Goal: Task Accomplishment & Management: Manage account settings

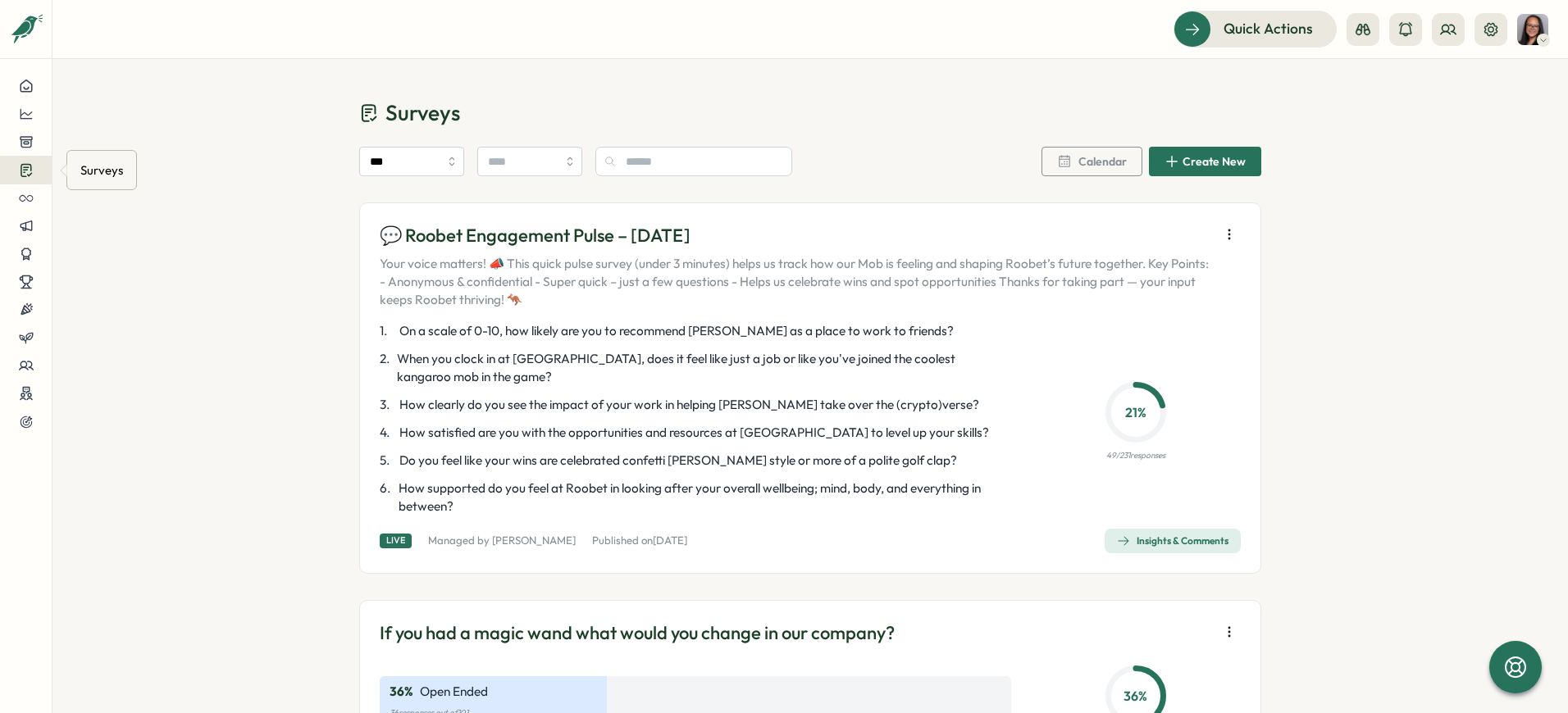
click at [19, 177] on icon at bounding box center [26, 170] width 15 height 16
click at [1158, 550] on span "Insights & Comments" at bounding box center [1172, 541] width 111 height 23
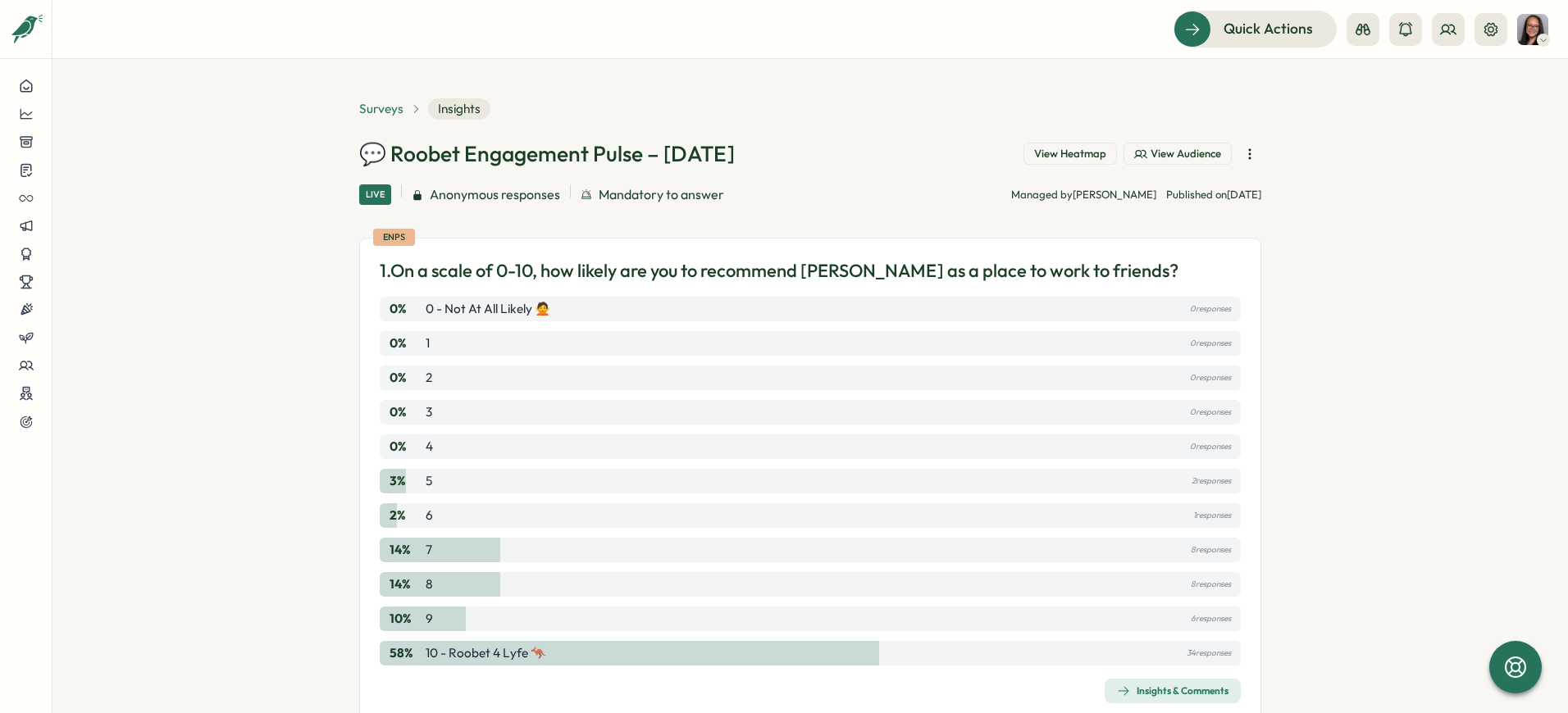
click at [375, 109] on span "Surveys" at bounding box center [381, 108] width 45 height 18
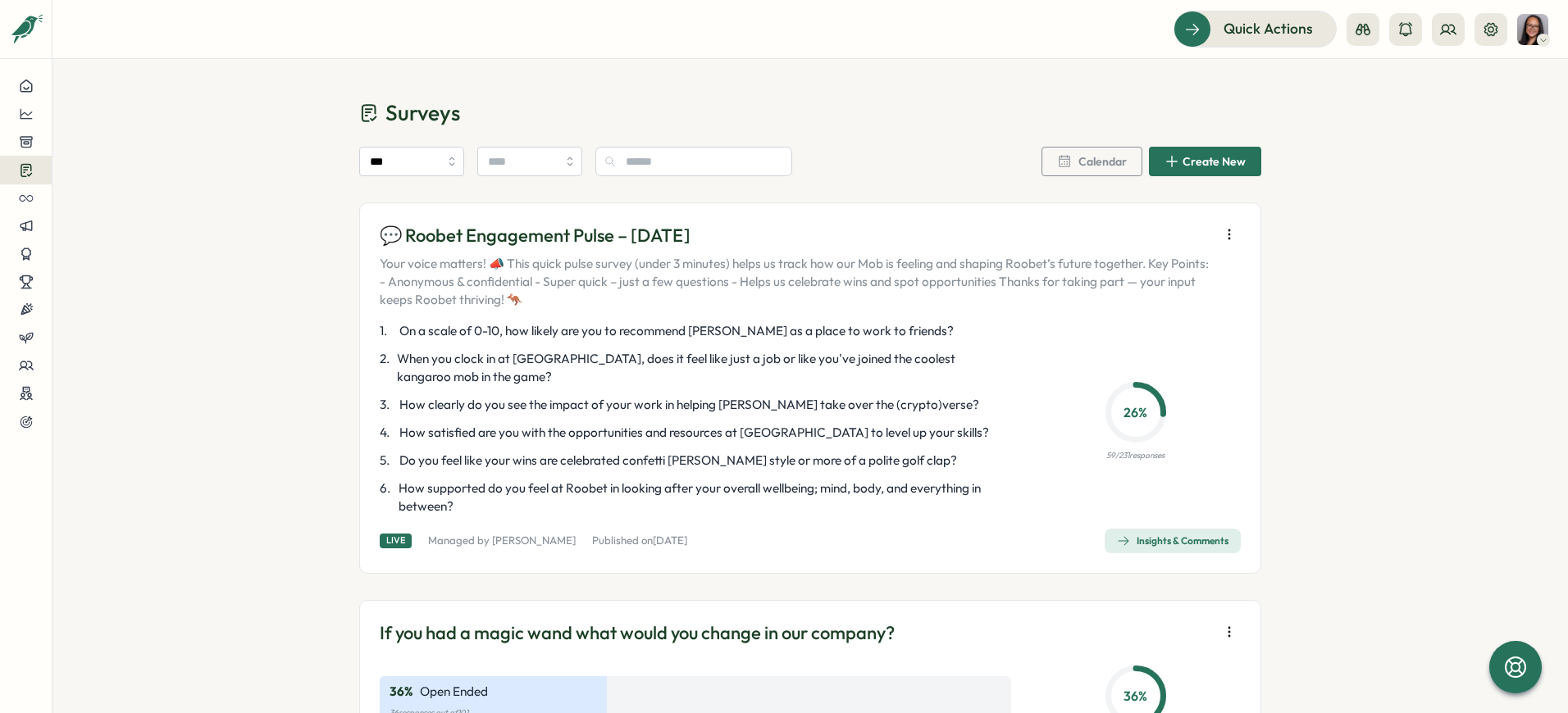
click at [1223, 237] on icon "button" at bounding box center [1230, 235] width 17 height 17
click at [1222, 237] on icon "button" at bounding box center [1230, 235] width 17 height 17
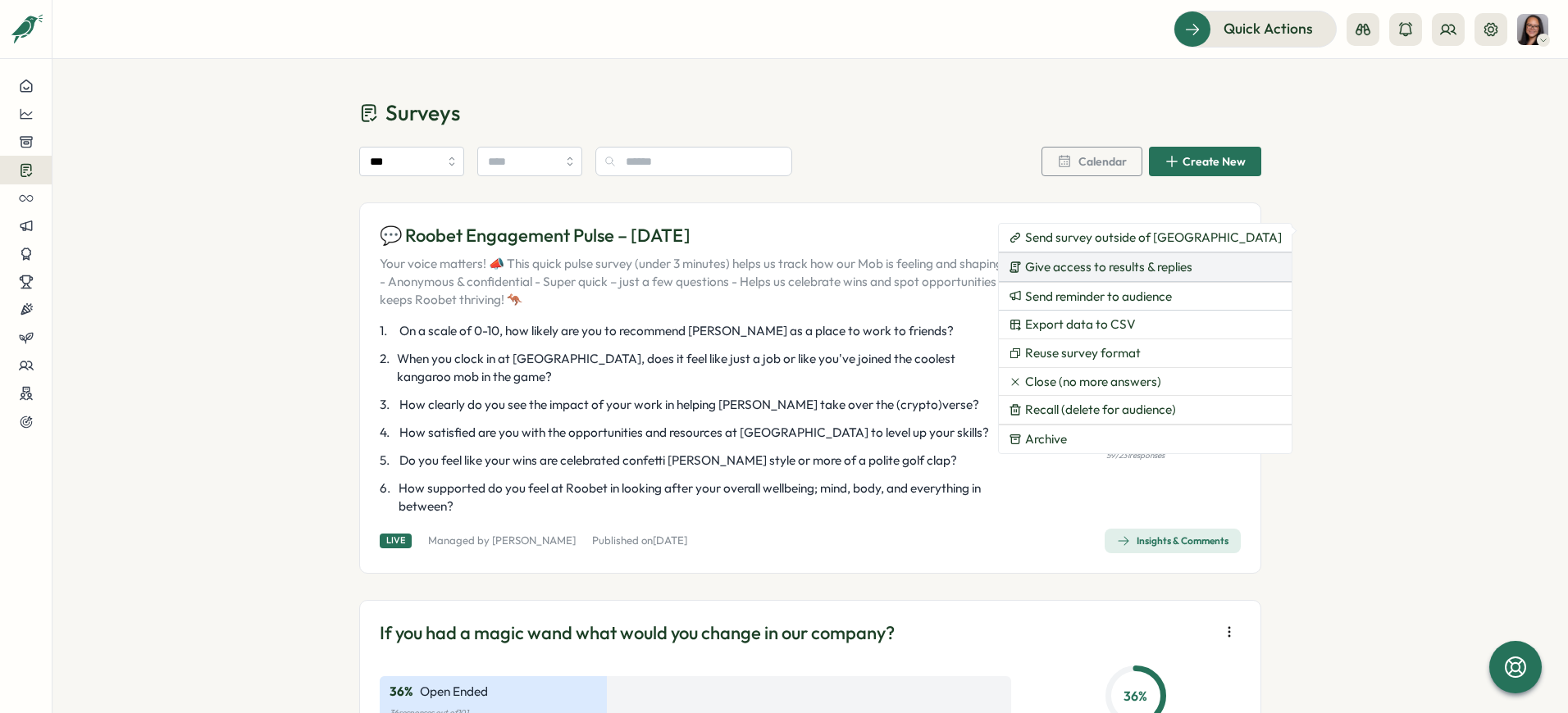
click at [1170, 266] on span "Give access to results & replies" at bounding box center [1108, 267] width 167 height 15
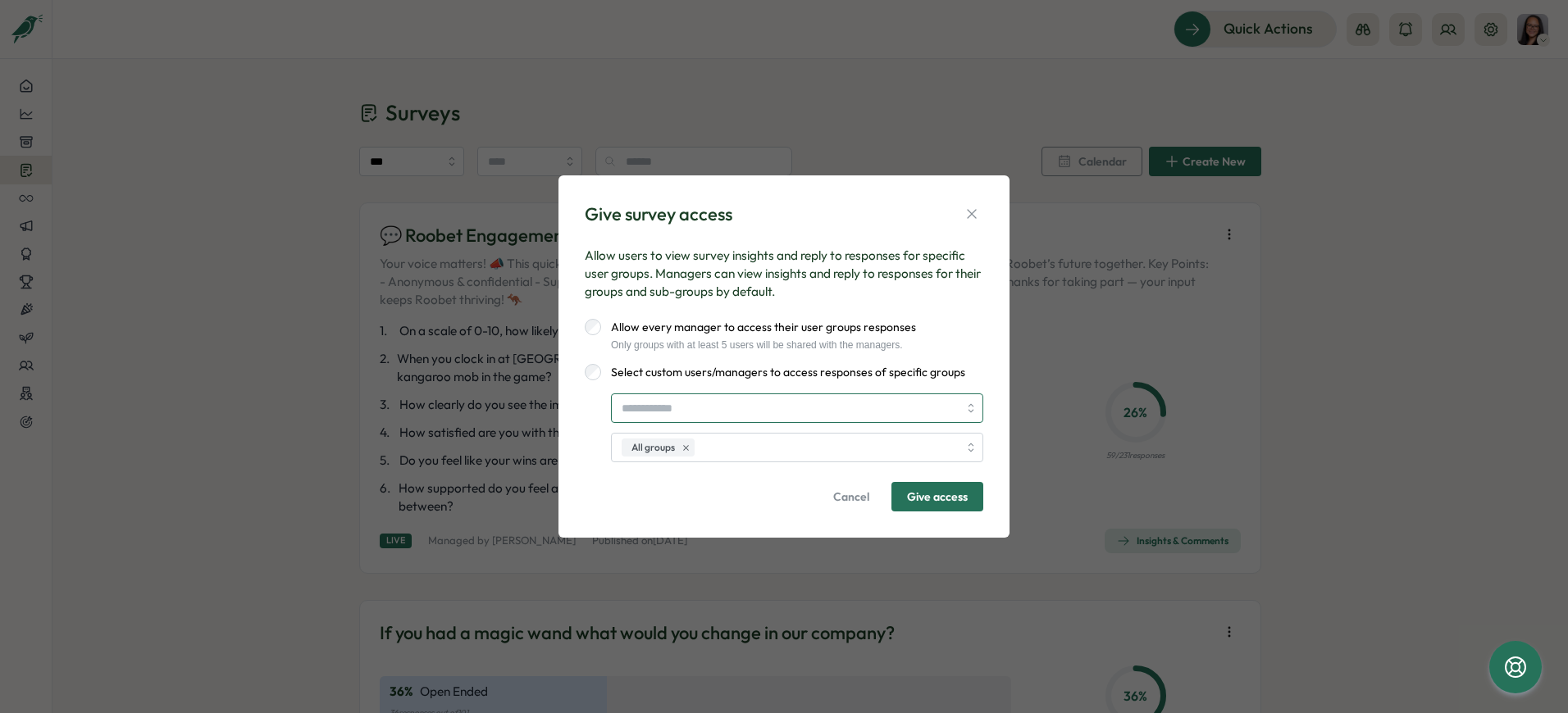
click at [700, 410] on input "search" at bounding box center [789, 408] width 337 height 28
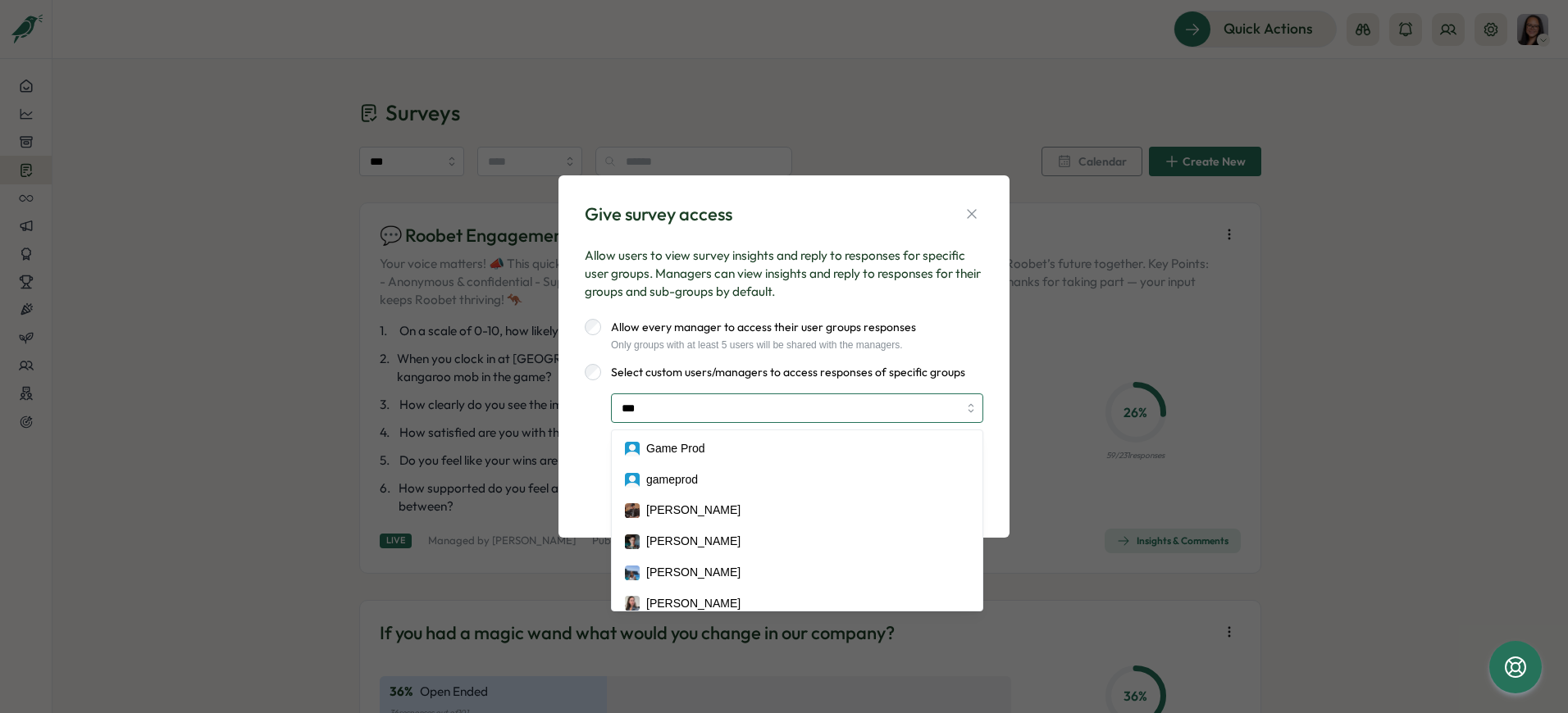
type input "****"
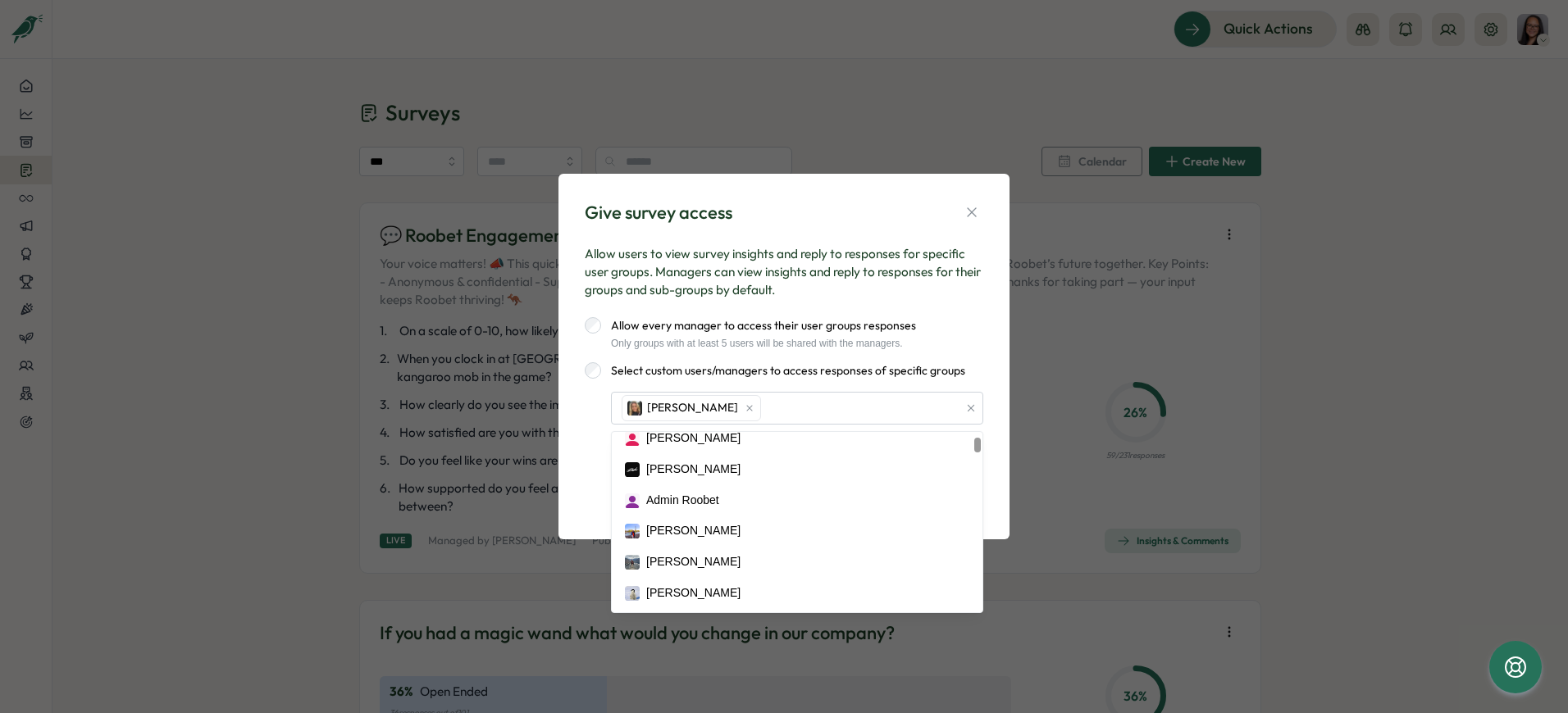
click at [971, 337] on div "Allow every manager to access their user groups responses Only groups with at l…" at bounding box center [784, 333] width 399 height 32
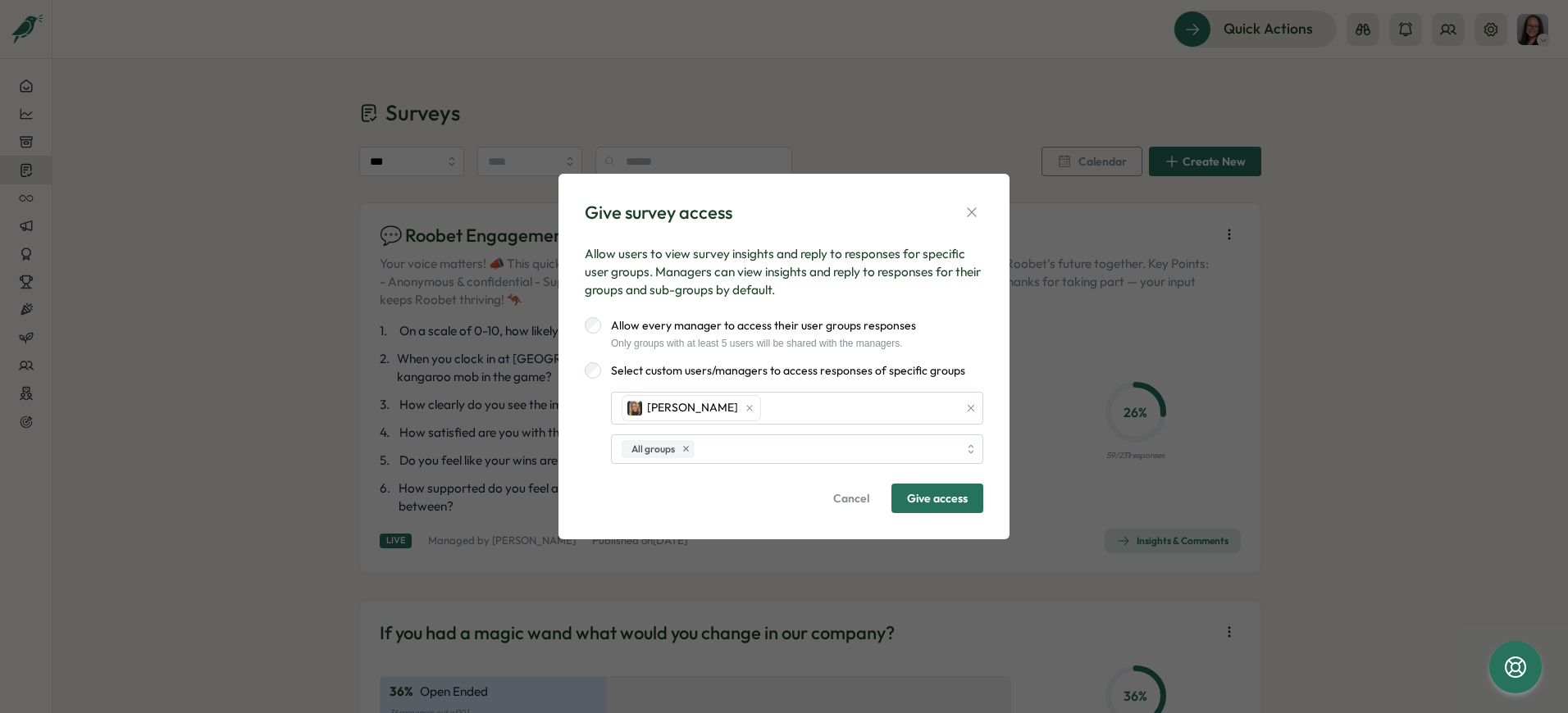
click at [926, 502] on span "Give access" at bounding box center [937, 499] width 60 height 28
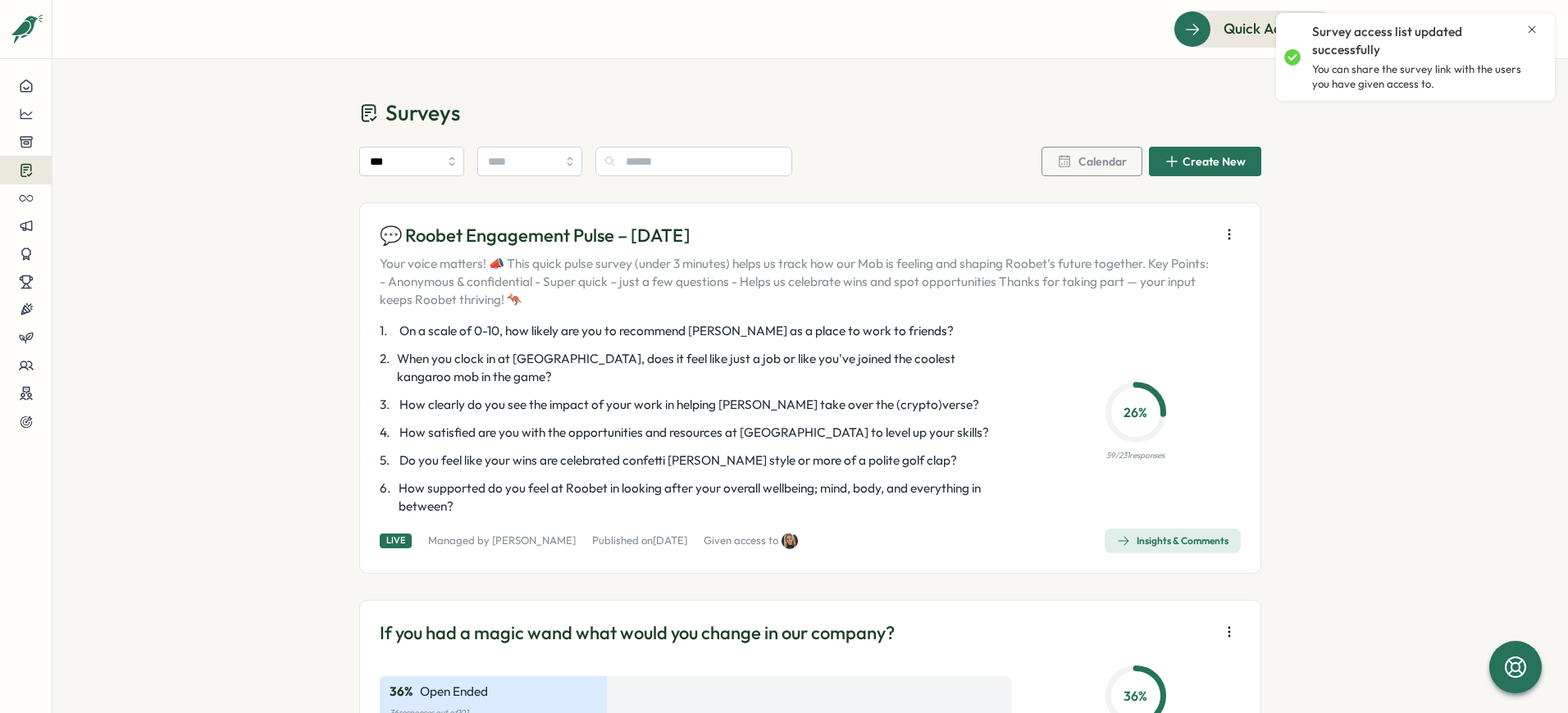
click at [1221, 230] on icon "button" at bounding box center [1230, 235] width 17 height 17
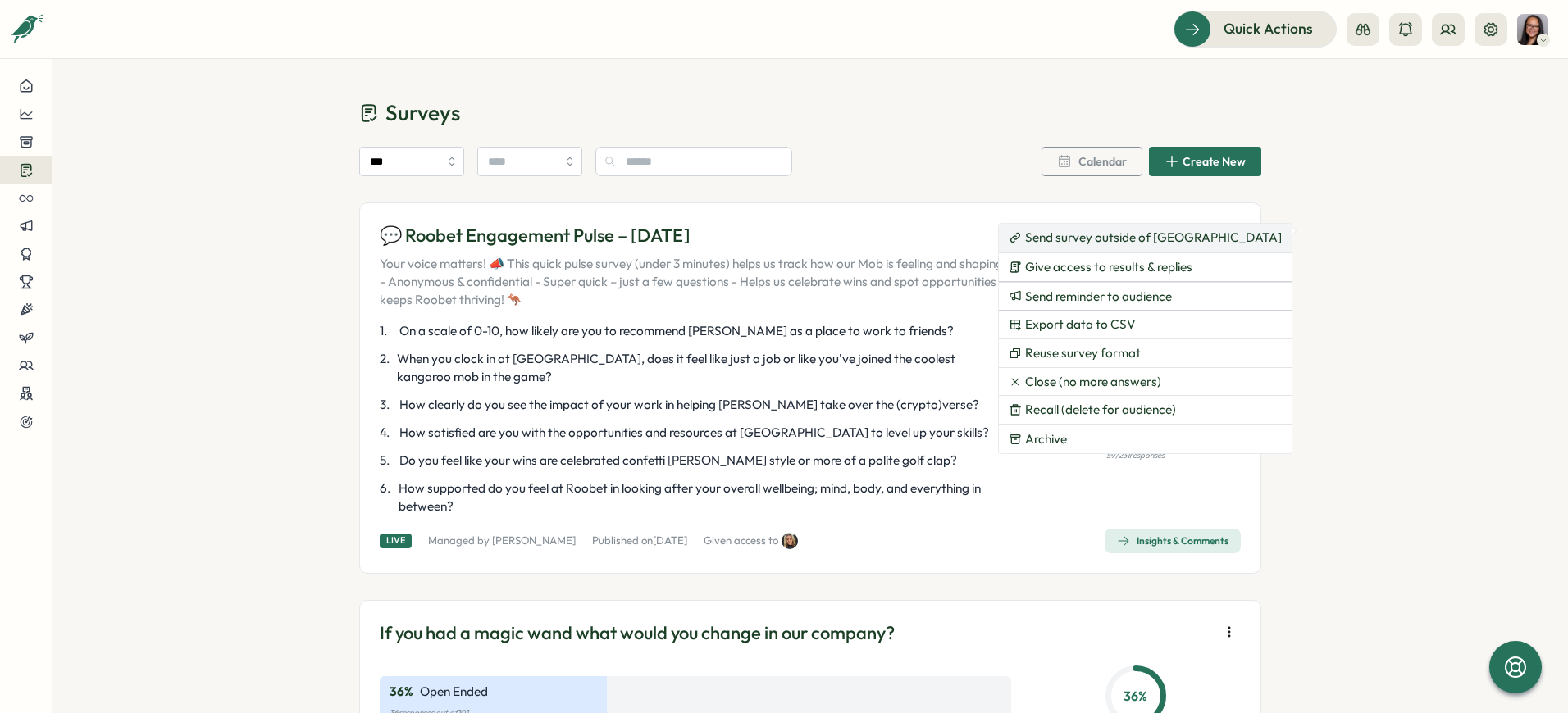
click at [1129, 242] on span "Send survey outside of [GEOGRAPHIC_DATA]" at bounding box center [1153, 237] width 257 height 15
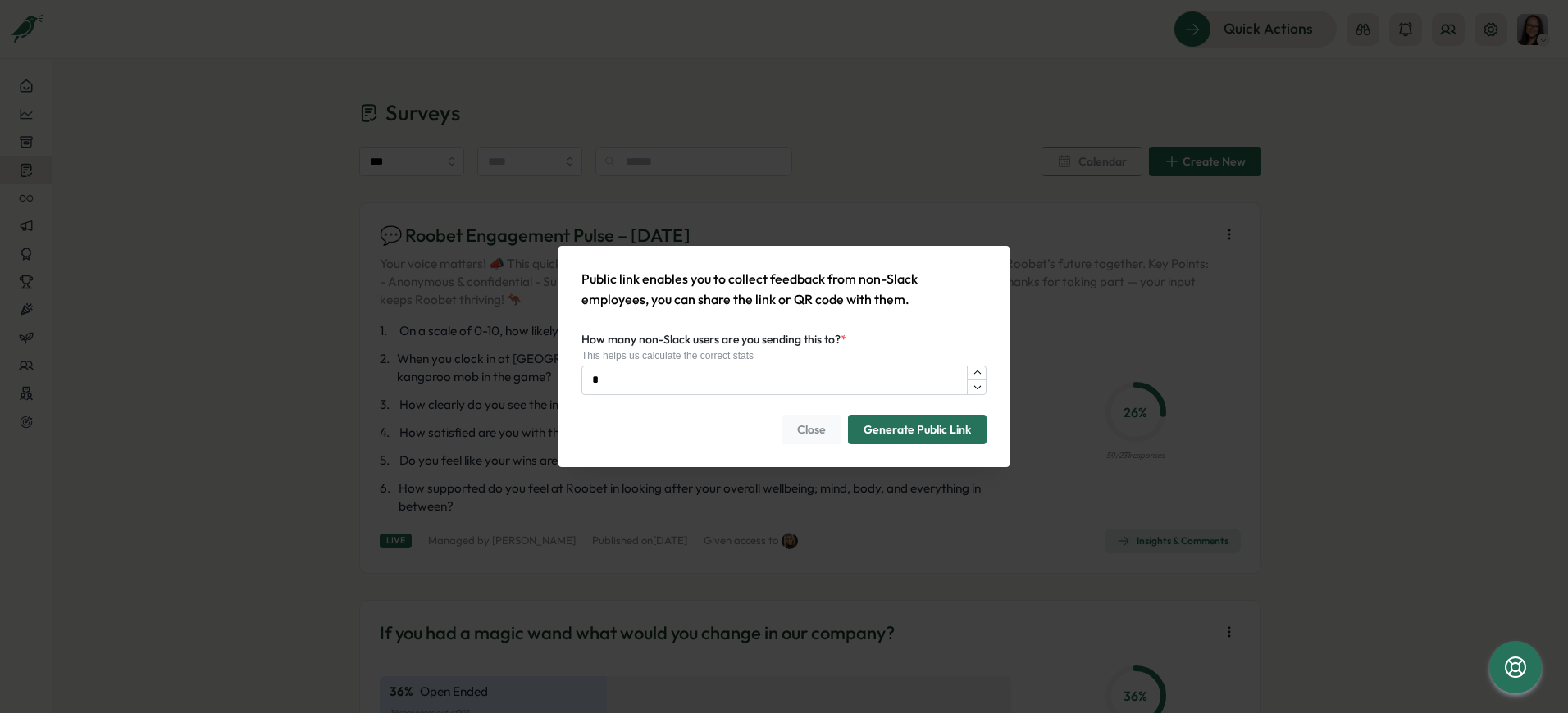
type input "*"
click at [811, 429] on span "Close" at bounding box center [811, 429] width 29 height 28
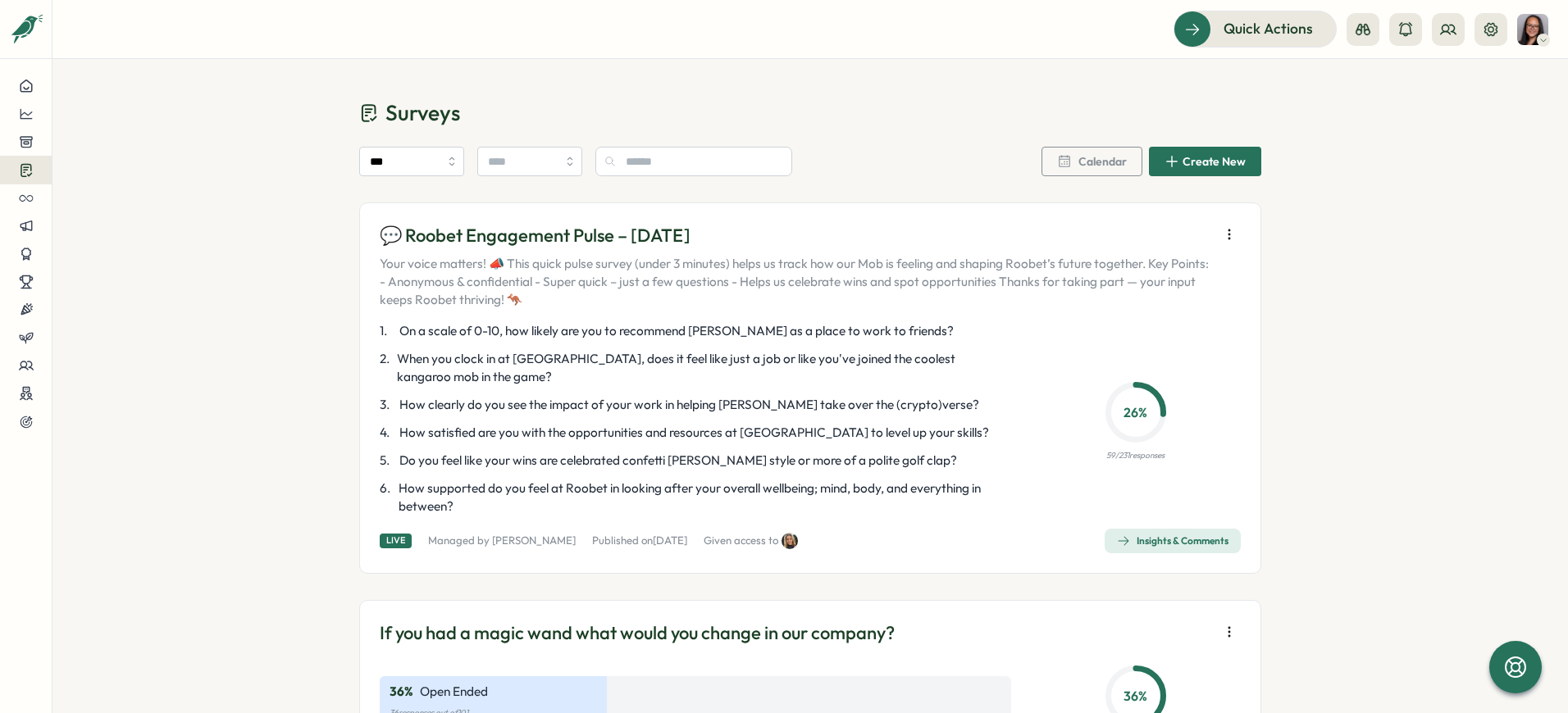
click at [542, 225] on p "💬 Roobet Engagement Pulse – [DATE]" at bounding box center [795, 236] width 832 height 25
click at [1142, 539] on div "Insights & Comments" at bounding box center [1172, 541] width 111 height 13
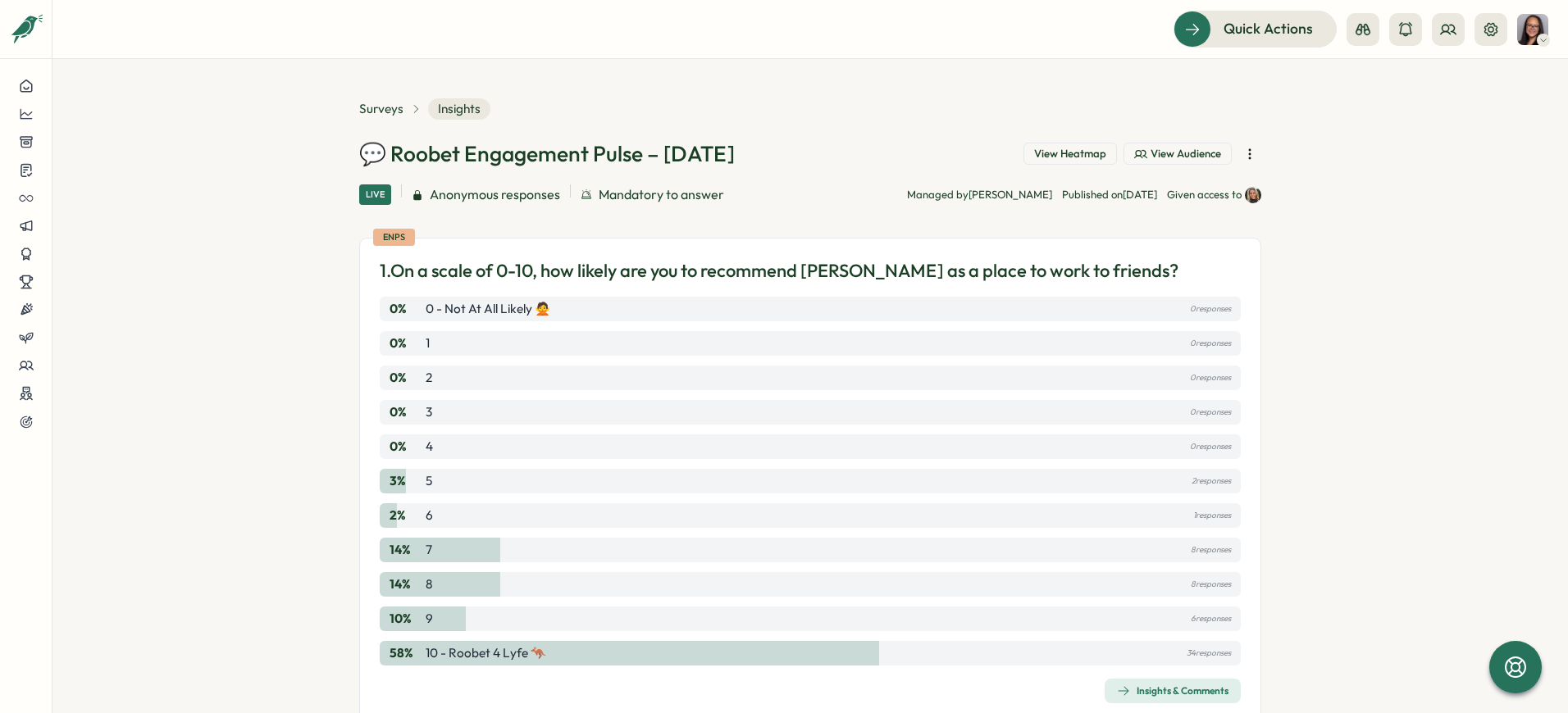
click at [1247, 158] on icon "button" at bounding box center [1250, 154] width 17 height 17
click at [1301, 188] on section "Surveys Insights 💬 Roobet Engagement Pulse – [DATE] View Heatmap View Audience …" at bounding box center [810, 387] width 1515 height 655
click at [1174, 158] on span "View Audience" at bounding box center [1186, 154] width 70 height 15
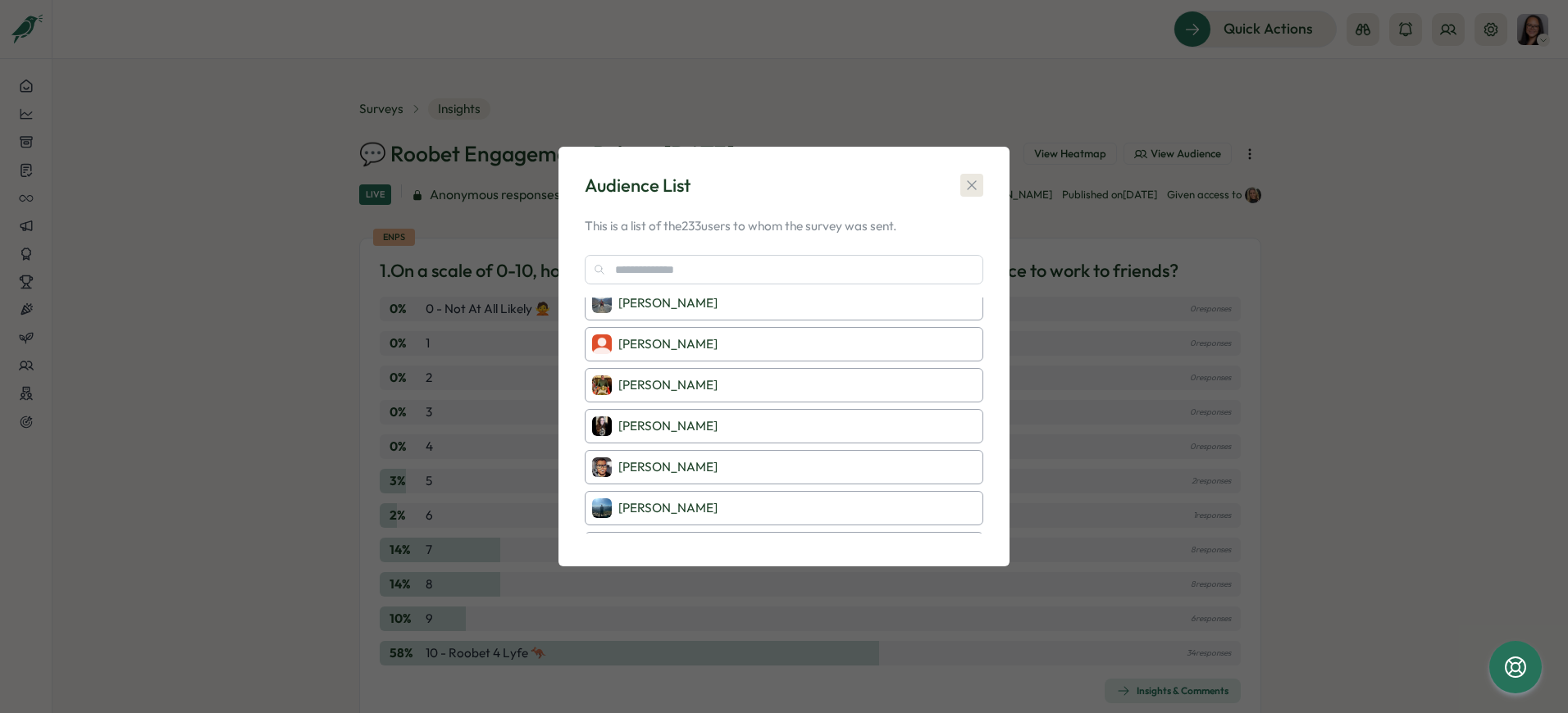
scroll to position [1174, 0]
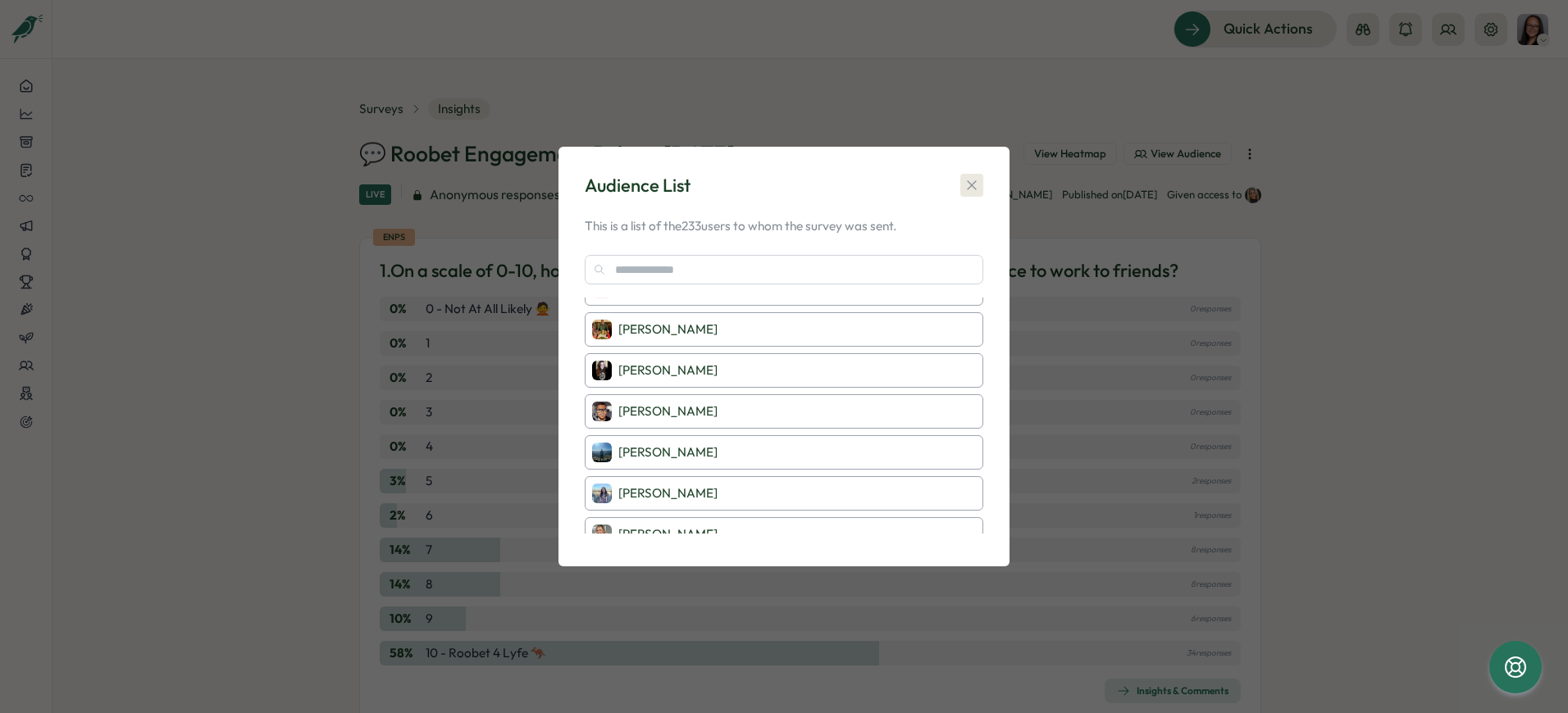
click at [976, 193] on icon "button" at bounding box center [972, 185] width 17 height 17
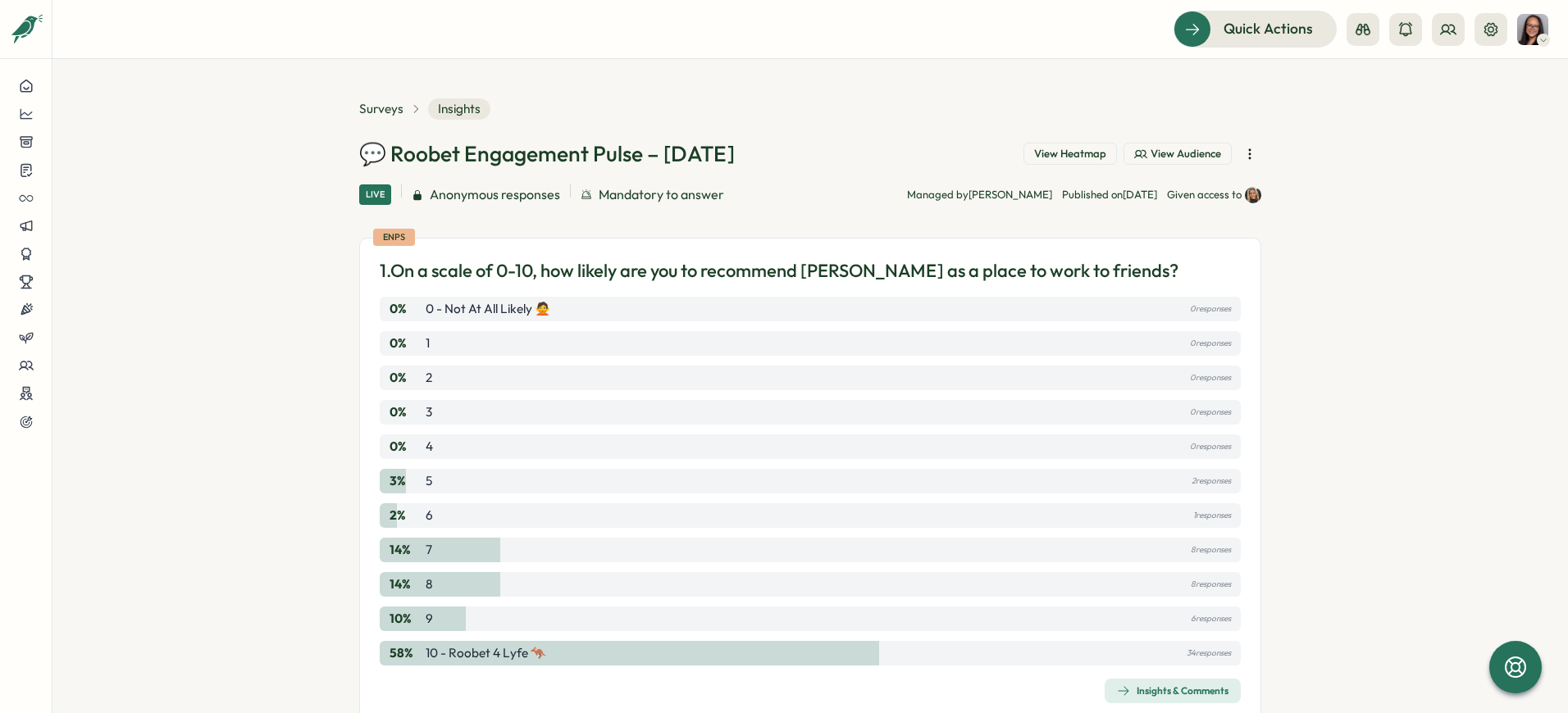
click at [1251, 156] on icon "button" at bounding box center [1250, 154] width 17 height 17
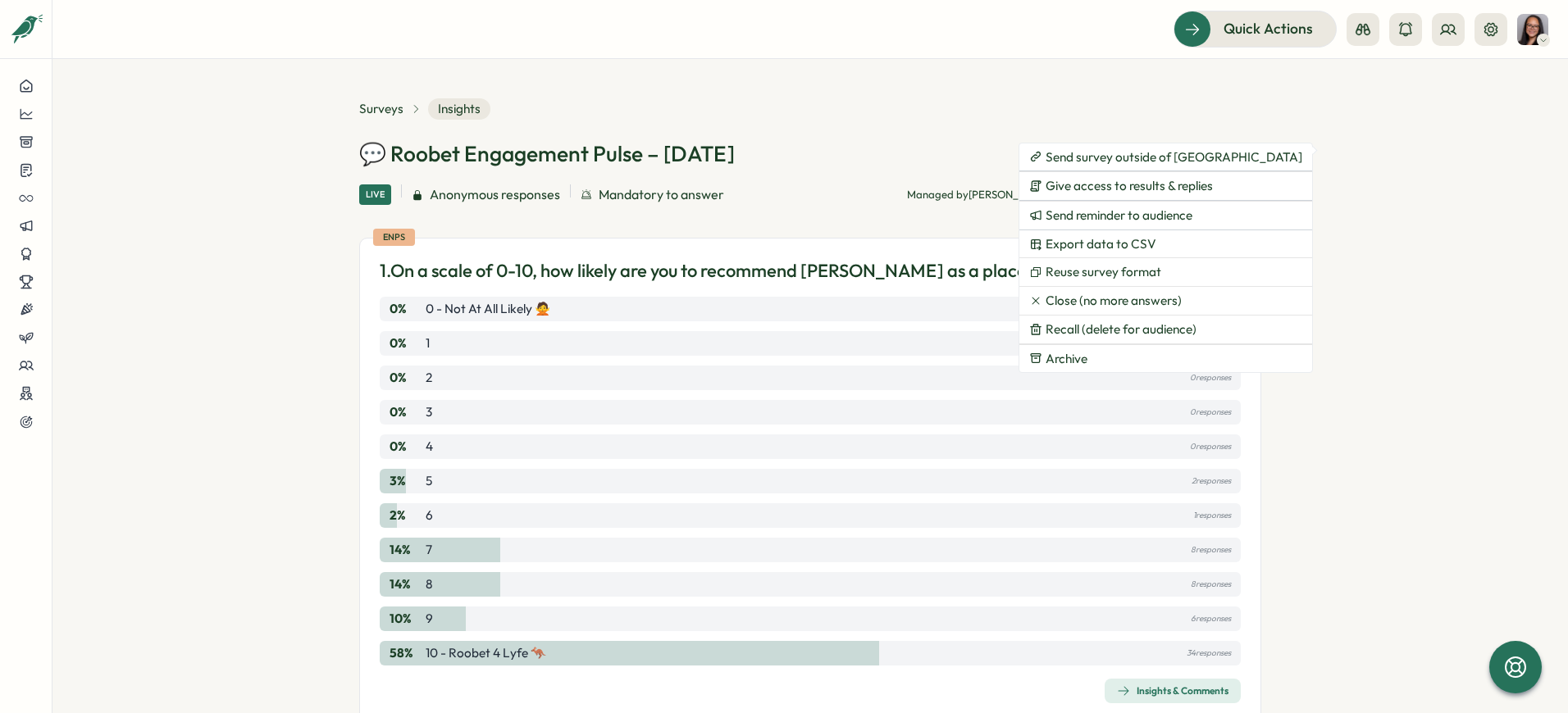
click at [1281, 166] on section "Surveys Insights 💬 Roobet Engagement Pulse – [DATE] View Heatmap View Audience …" at bounding box center [810, 387] width 1515 height 655
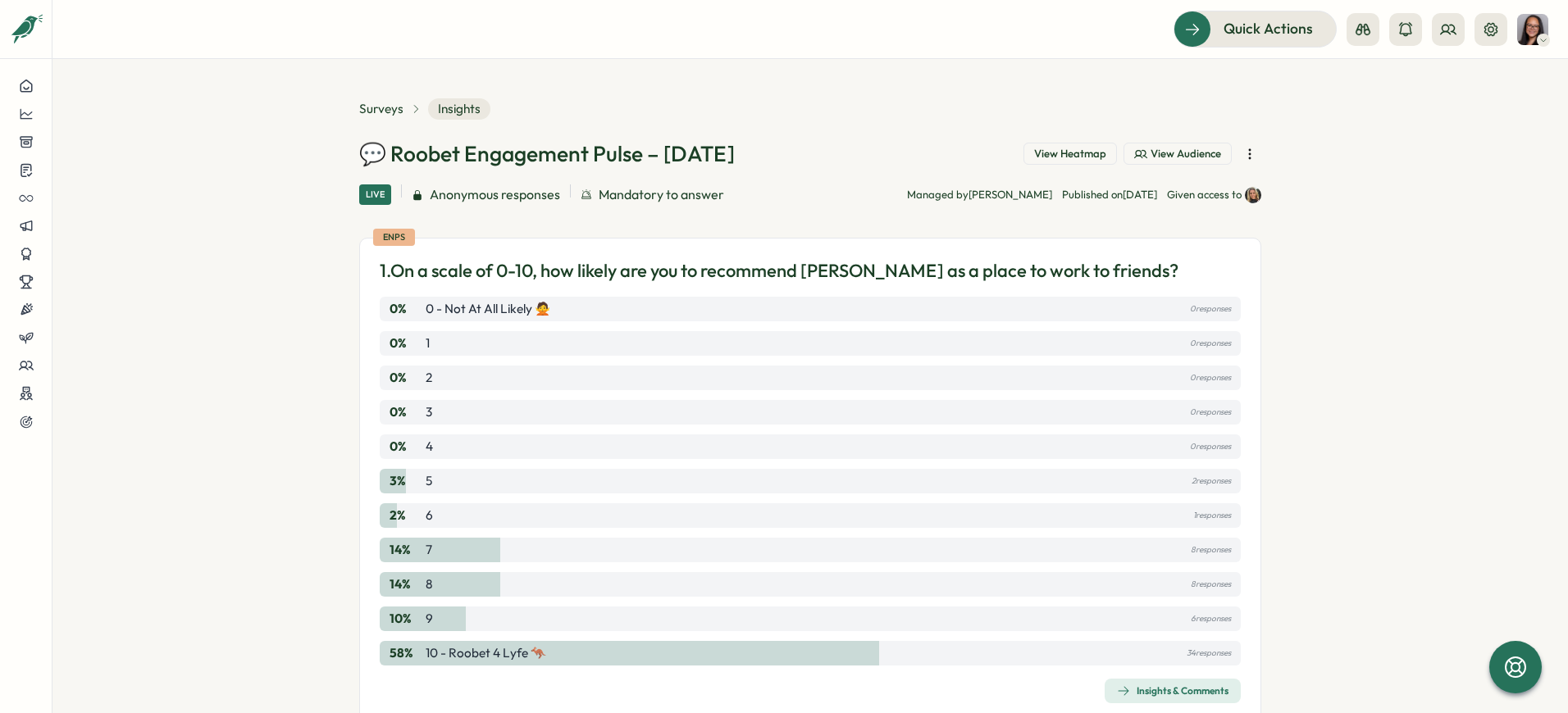
click at [1244, 195] on img at bounding box center [1253, 196] width 17 height 17
click at [359, 109] on span "Surveys" at bounding box center [381, 108] width 45 height 18
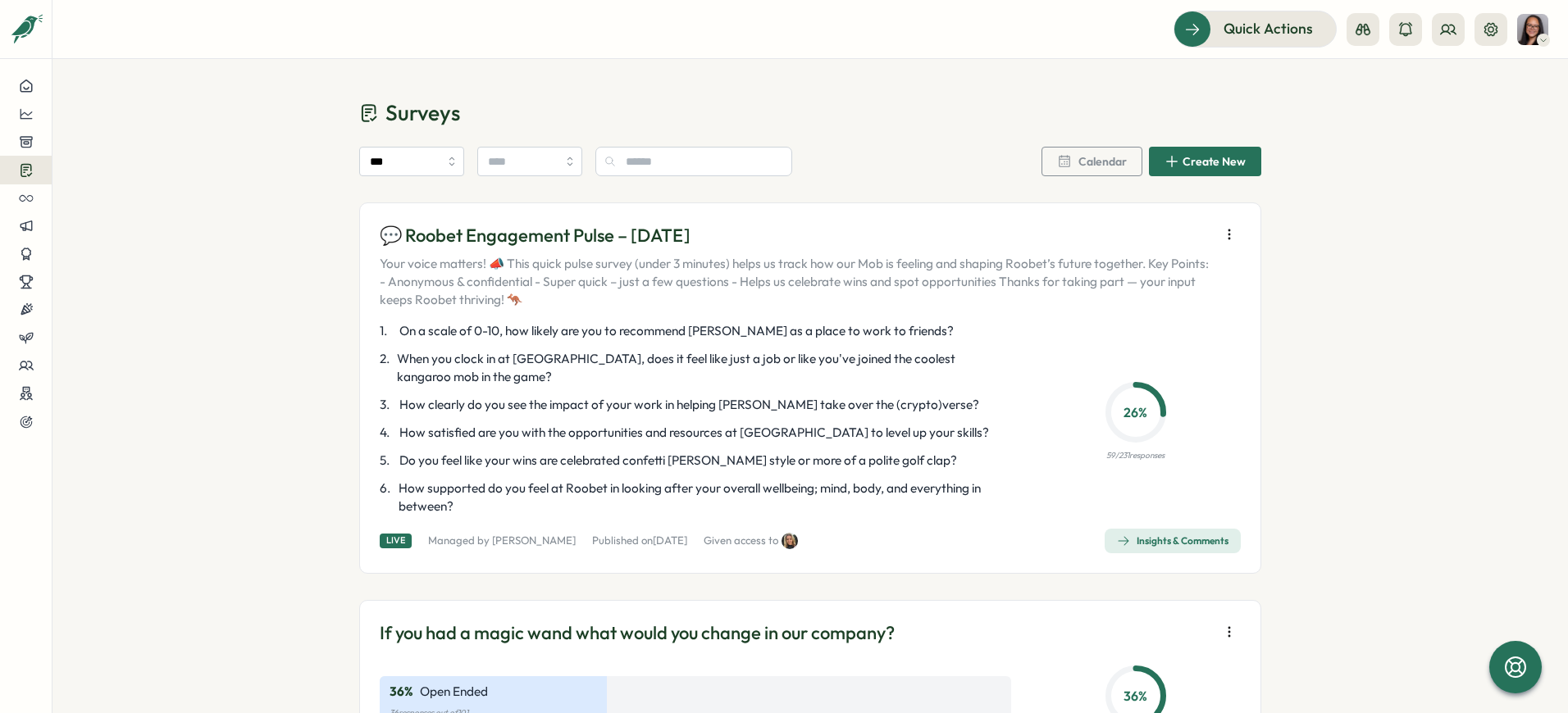
click at [1223, 236] on icon "button" at bounding box center [1230, 235] width 17 height 17
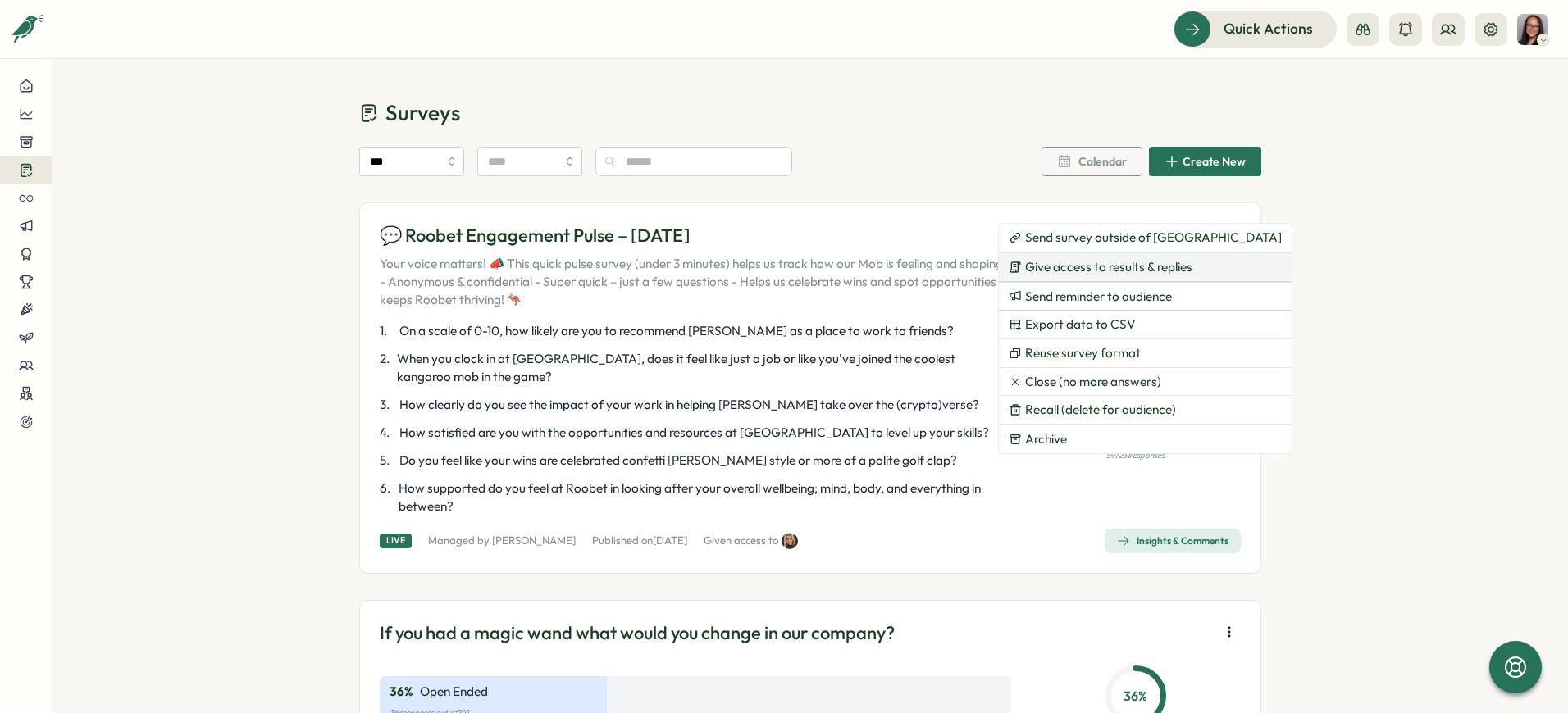
click at [1122, 267] on span "Give access to results & replies" at bounding box center [1108, 267] width 167 height 15
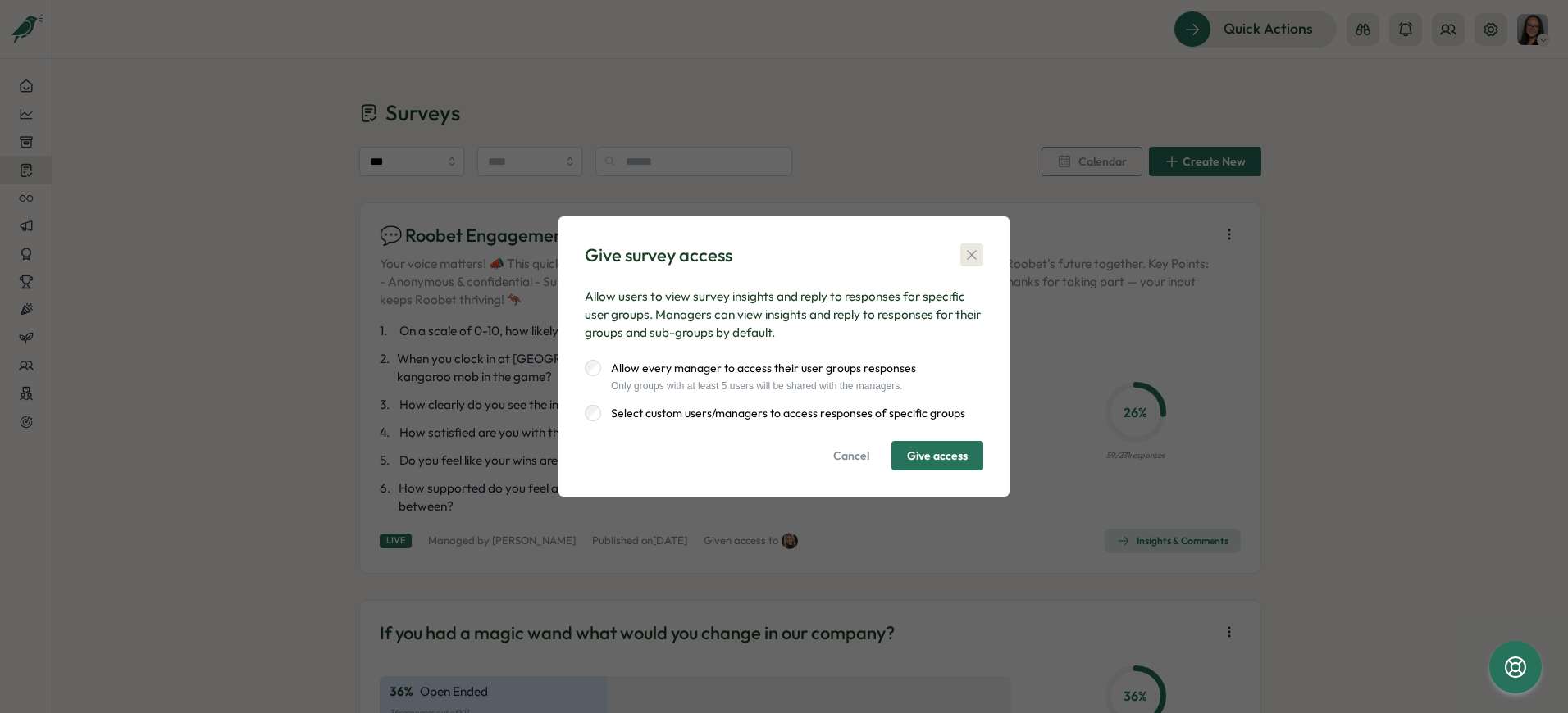
click at [968, 250] on icon "button" at bounding box center [972, 255] width 17 height 17
